Goal: Task Accomplishment & Management: Manage account settings

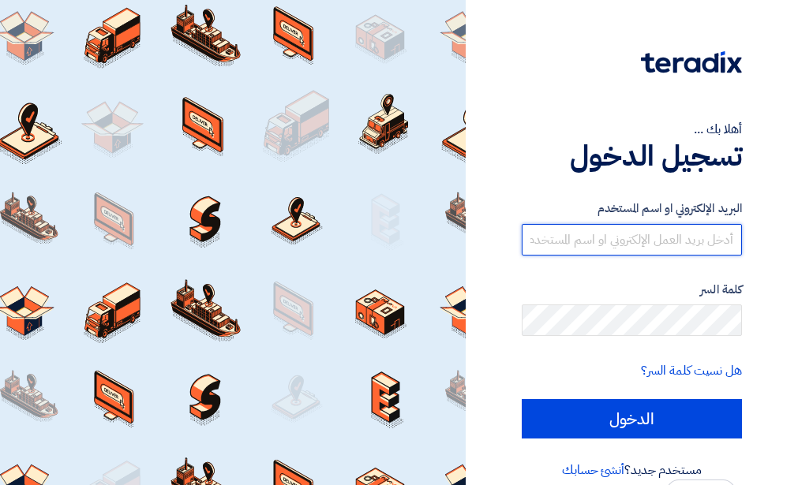
click at [689, 227] on input "text" at bounding box center [631, 240] width 220 height 32
click at [595, 231] on input "text" at bounding box center [631, 240] width 220 height 32
paste input "[EMAIL_ADDRESS][DOMAIN_NAME]"
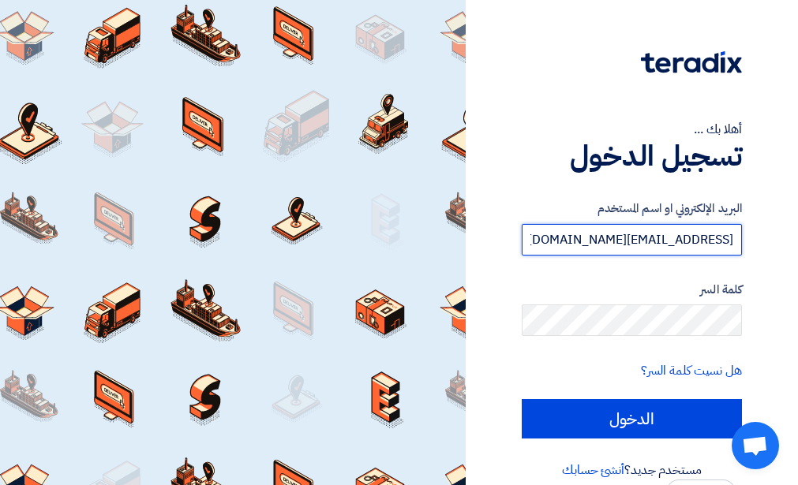
type input "[EMAIL_ADDRESS][DOMAIN_NAME]"
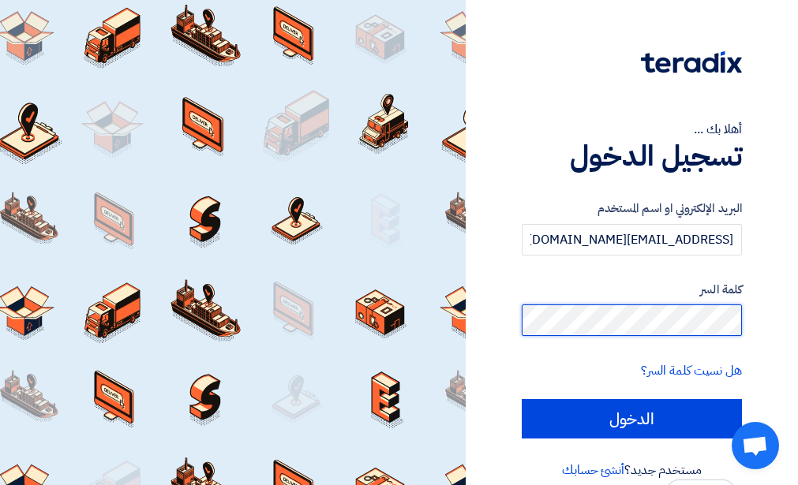
click at [521, 399] on input "الدخول" at bounding box center [631, 418] width 220 height 39
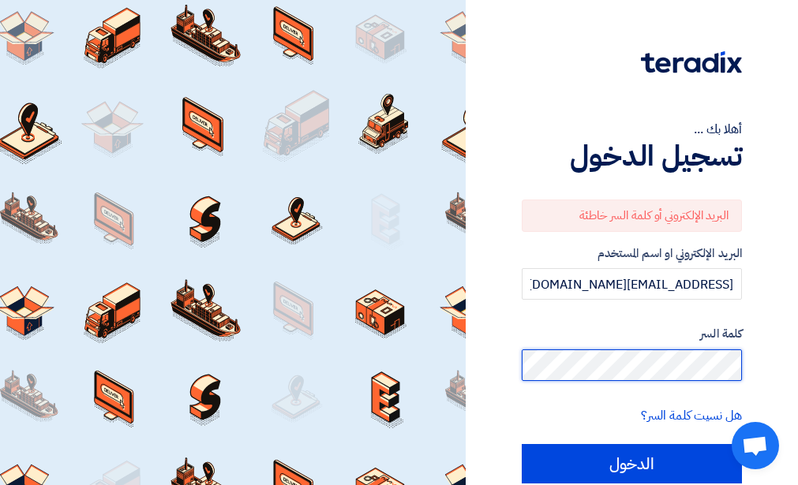
click at [798, 364] on html "أهلا بك ... تسجيل الدخول البريد الإلكتروني أو كلمة السر خاطئة البريد الإلكتروني…" at bounding box center [399, 275] width 798 height 550
click at [521, 444] on input "الدخول" at bounding box center [631, 463] width 220 height 39
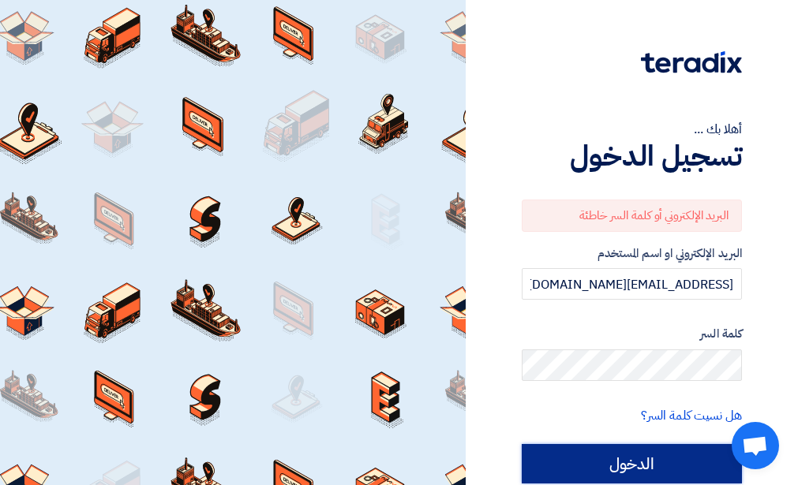
click at [619, 466] on input "الدخول" at bounding box center [631, 463] width 220 height 39
